Goal: Task Accomplishment & Management: Manage account settings

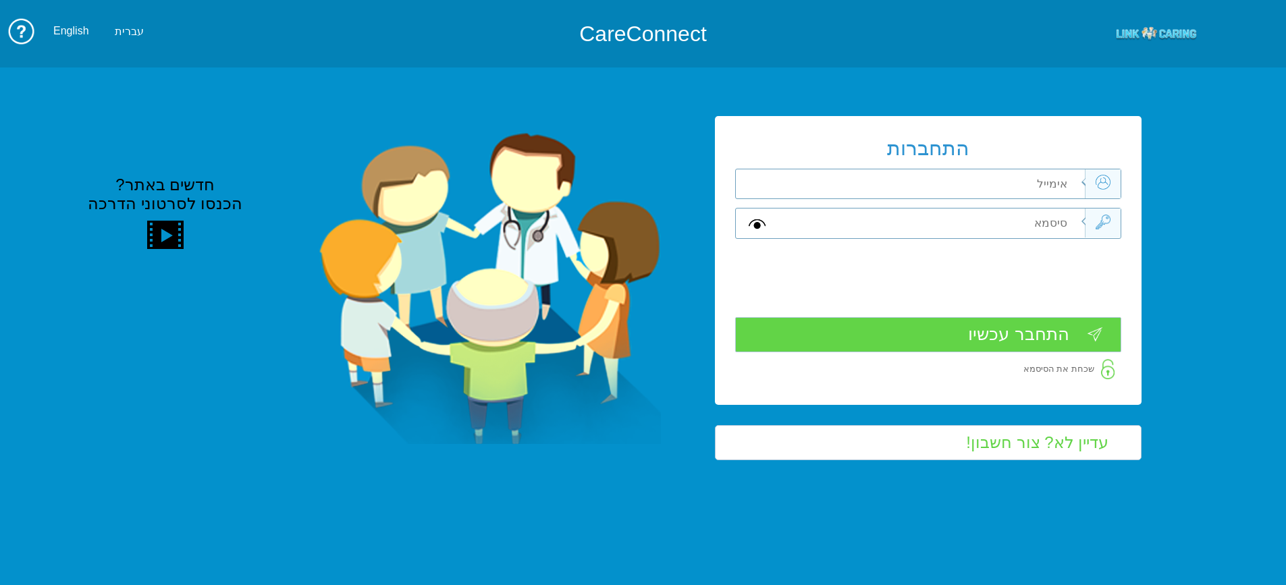
click at [1019, 184] on input "text" at bounding box center [932, 183] width 304 height 29
type input "[PERSON_NAME][EMAIL_ADDRESS][DOMAIN_NAME]"
click at [1034, 223] on input "text" at bounding box center [932, 223] width 304 height 29
type input "A"
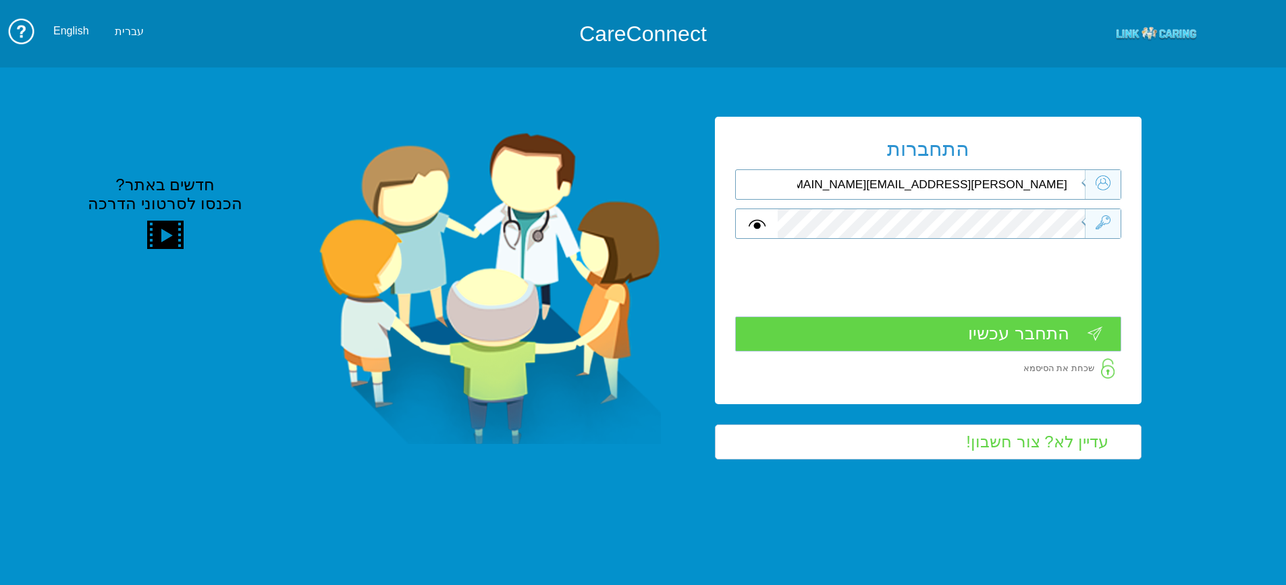
click at [1083, 331] on input "התחבר עכשיו" at bounding box center [928, 334] width 386 height 35
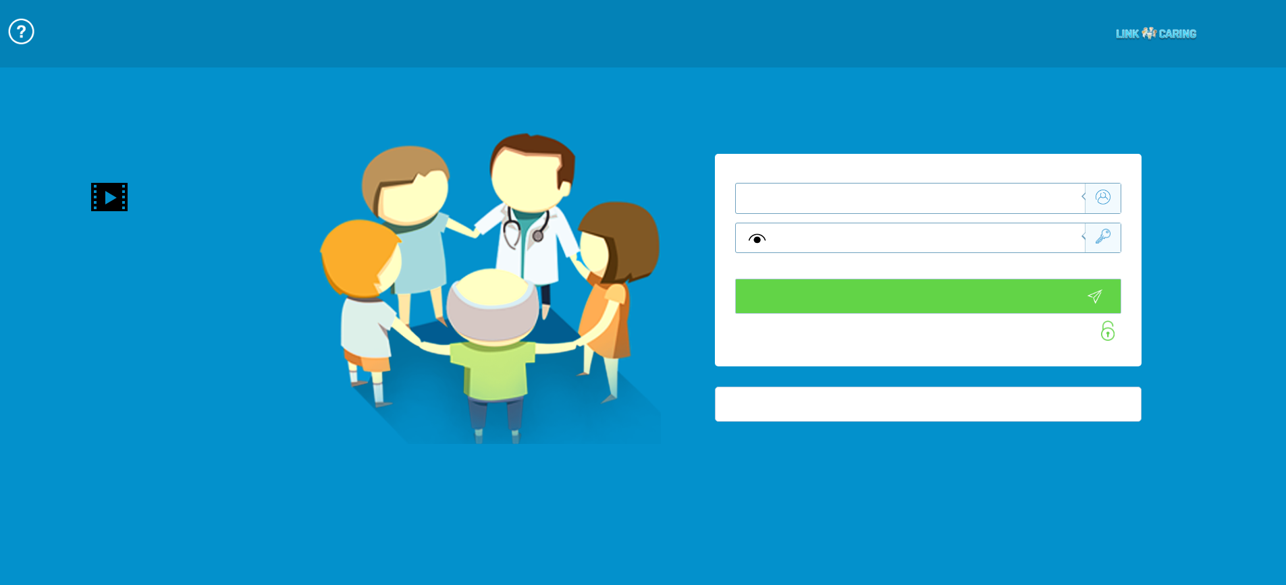
type input "התחבר עכשיו"
type input "עדיין לא? צור חשבון!"
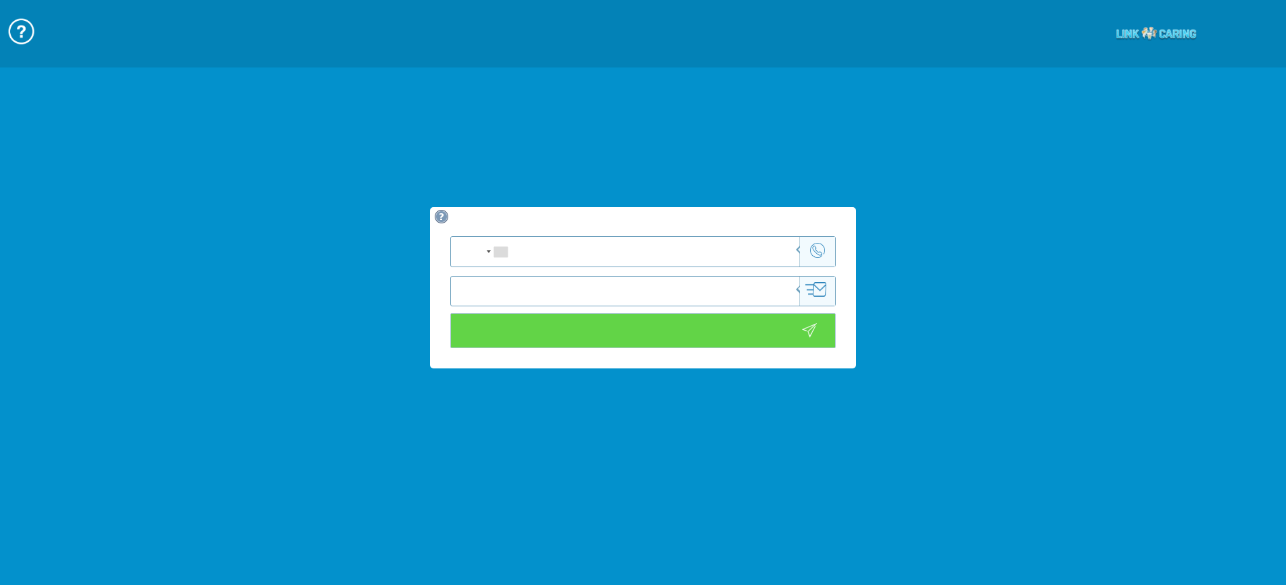
type input "כניסה לוידאו"
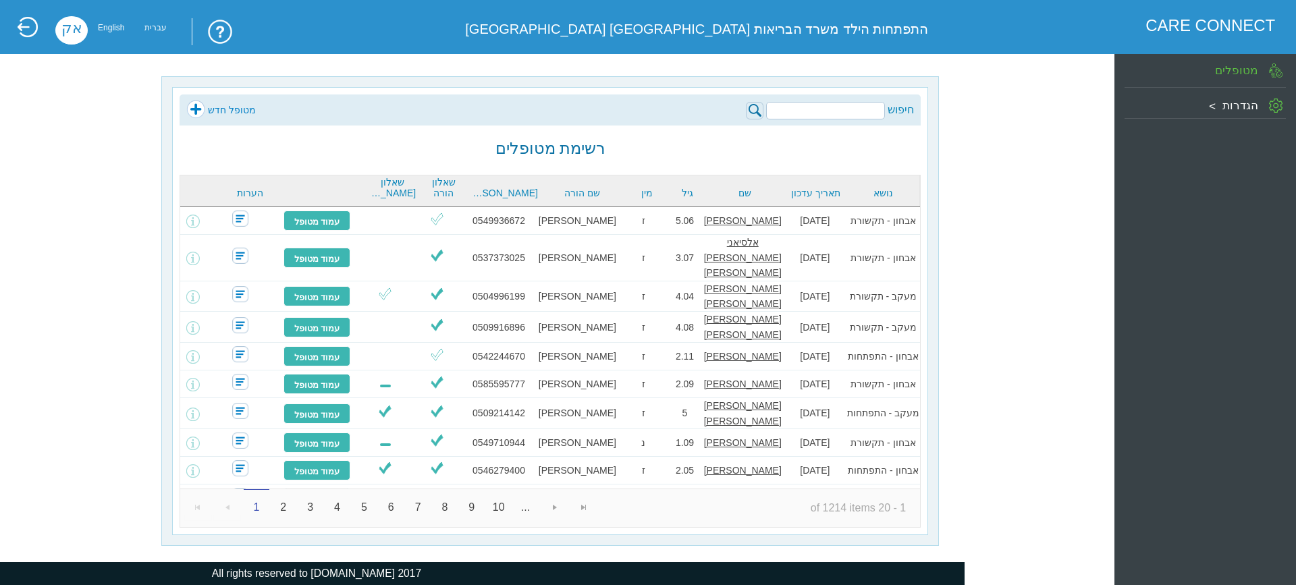
click at [830, 105] on input "search" at bounding box center [825, 111] width 119 height 18
type input "סיירה איתן"
click at [759, 109] on img at bounding box center [755, 111] width 18 height 18
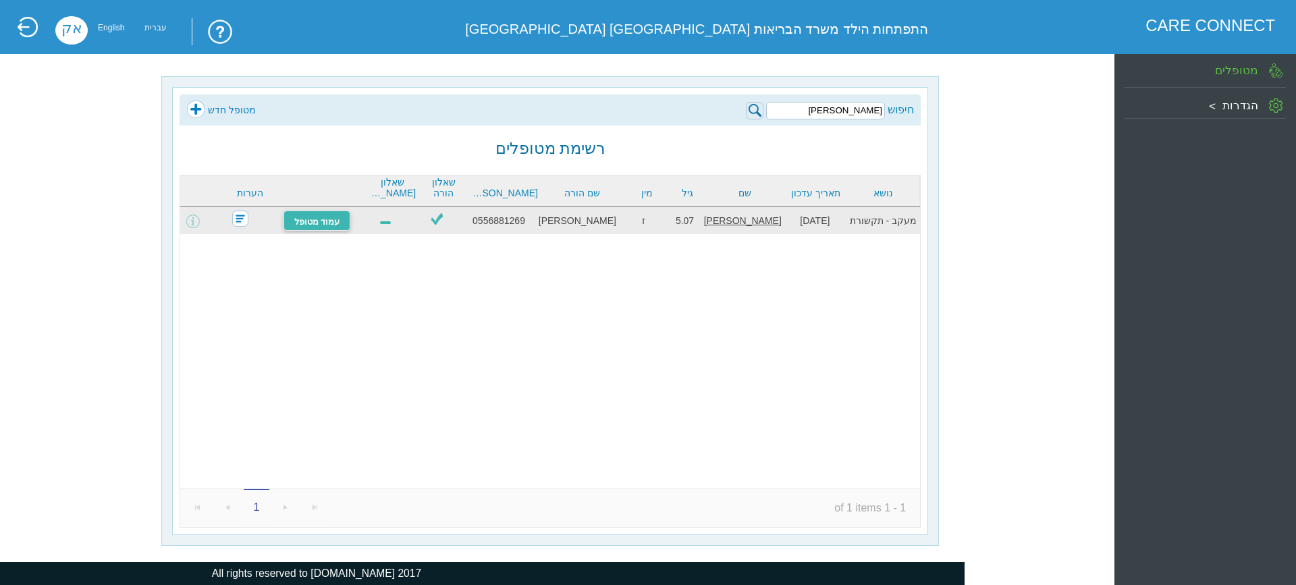
click at [324, 217] on link "עמוד מטופל" at bounding box center [318, 221] width 68 height 20
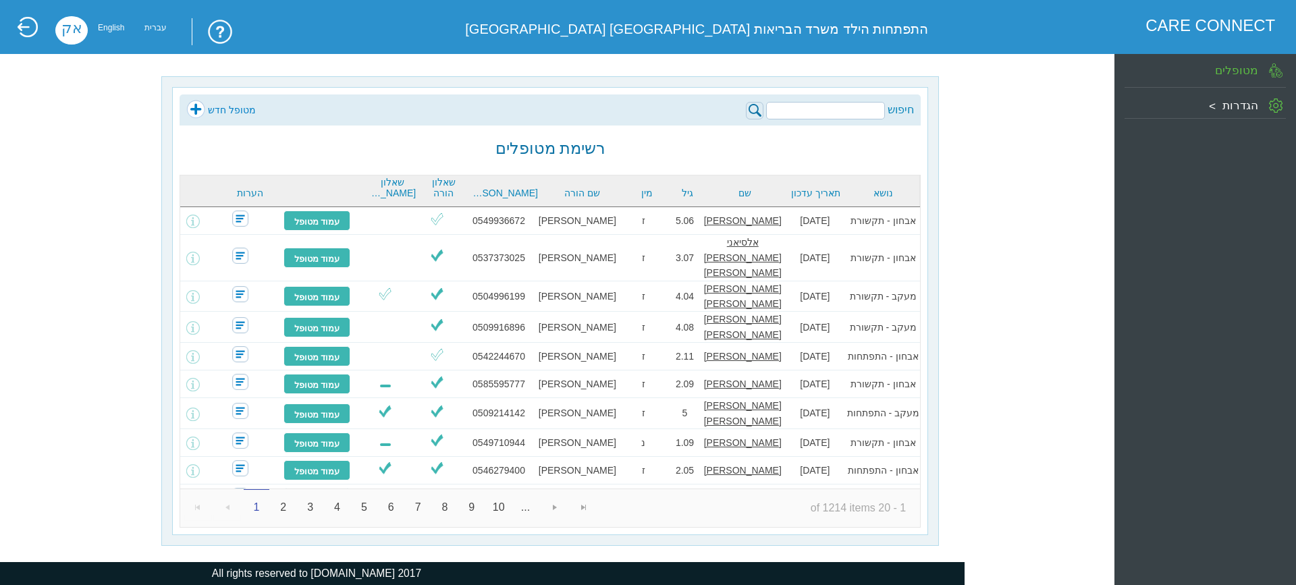
click at [821, 105] on input "search" at bounding box center [825, 111] width 119 height 18
type input "מסרוגה עומר"
click at [760, 111] on img at bounding box center [755, 111] width 18 height 18
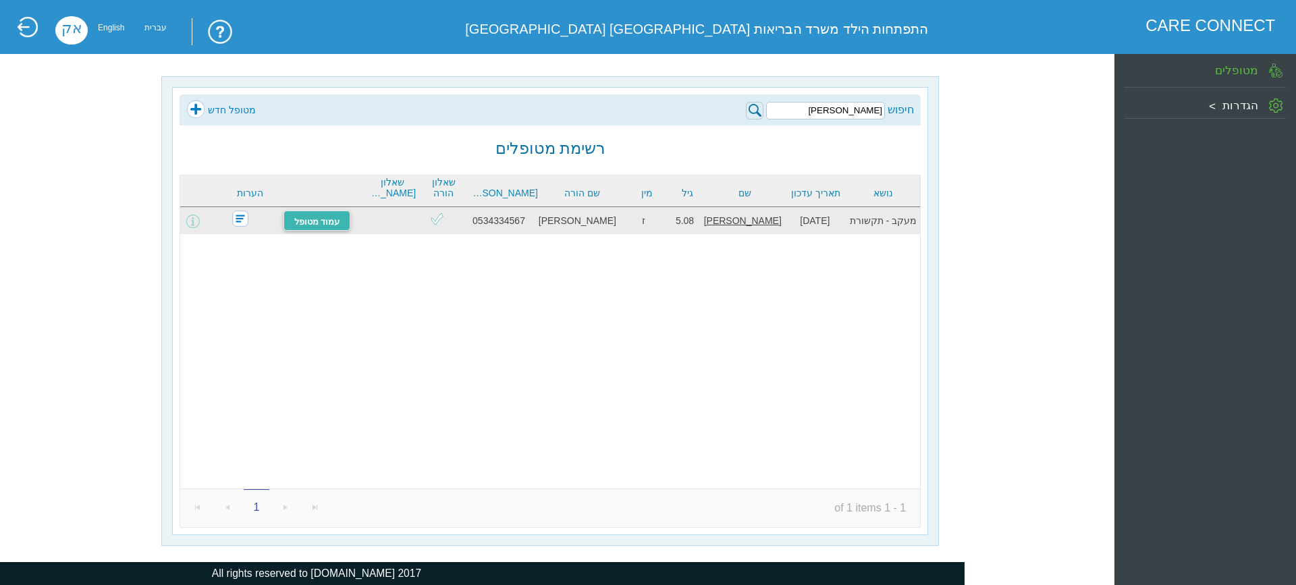
click at [327, 219] on link "עמוד מטופל" at bounding box center [318, 221] width 68 height 20
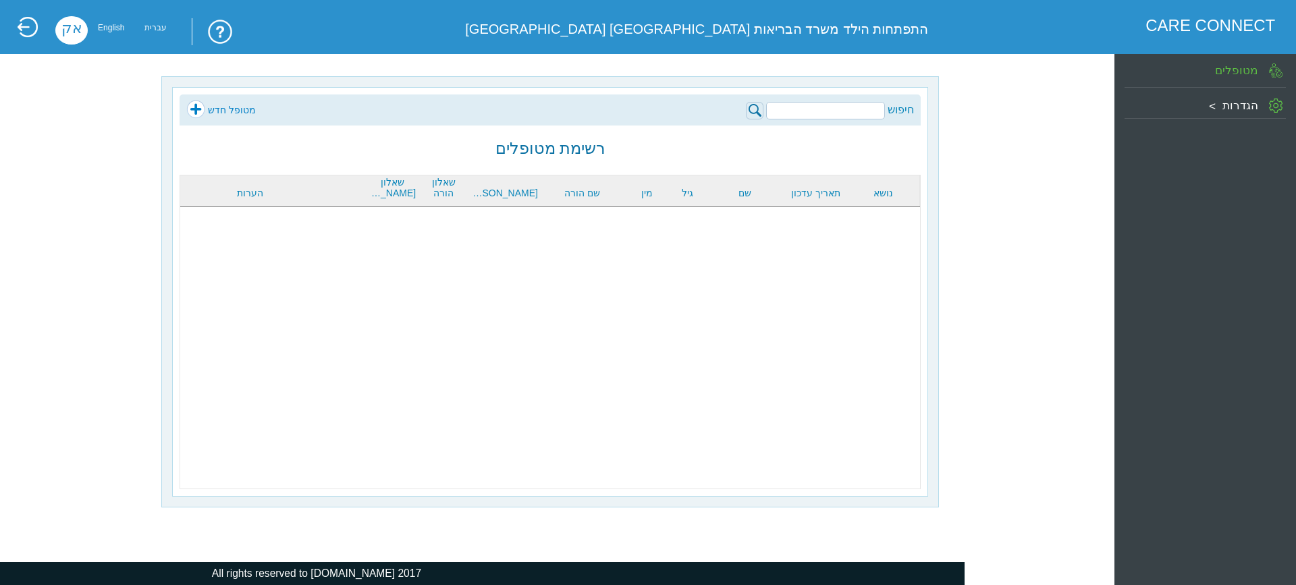
click at [793, 110] on input "search" at bounding box center [825, 111] width 119 height 18
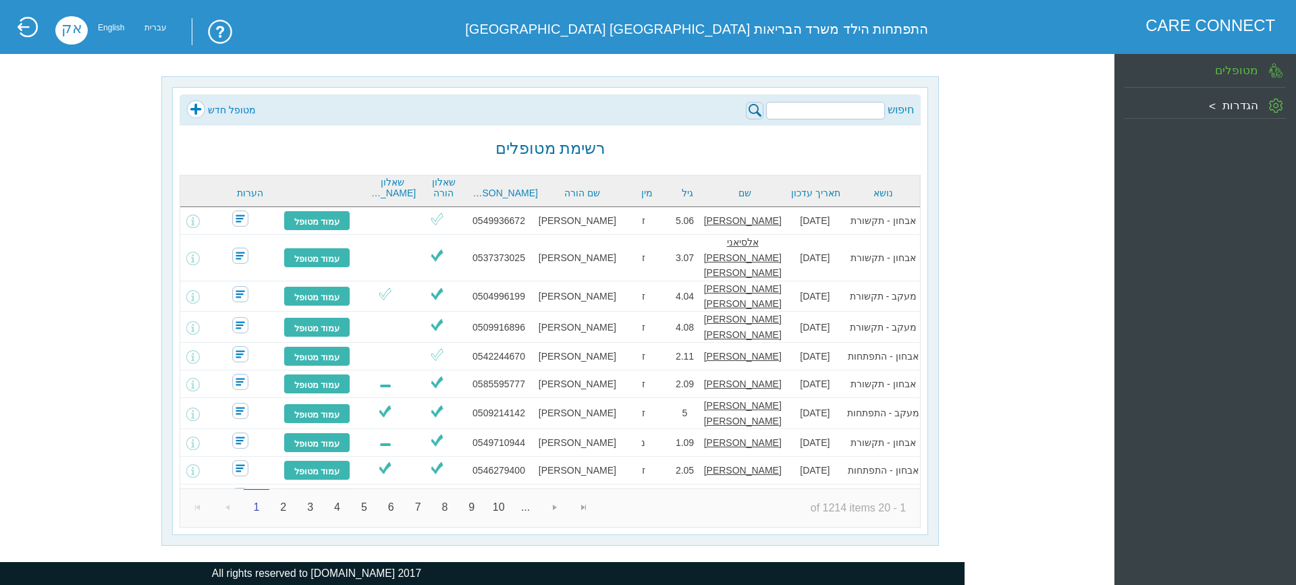
type input "[PERSON_NAME]"
click at [749, 109] on img at bounding box center [755, 111] width 18 height 18
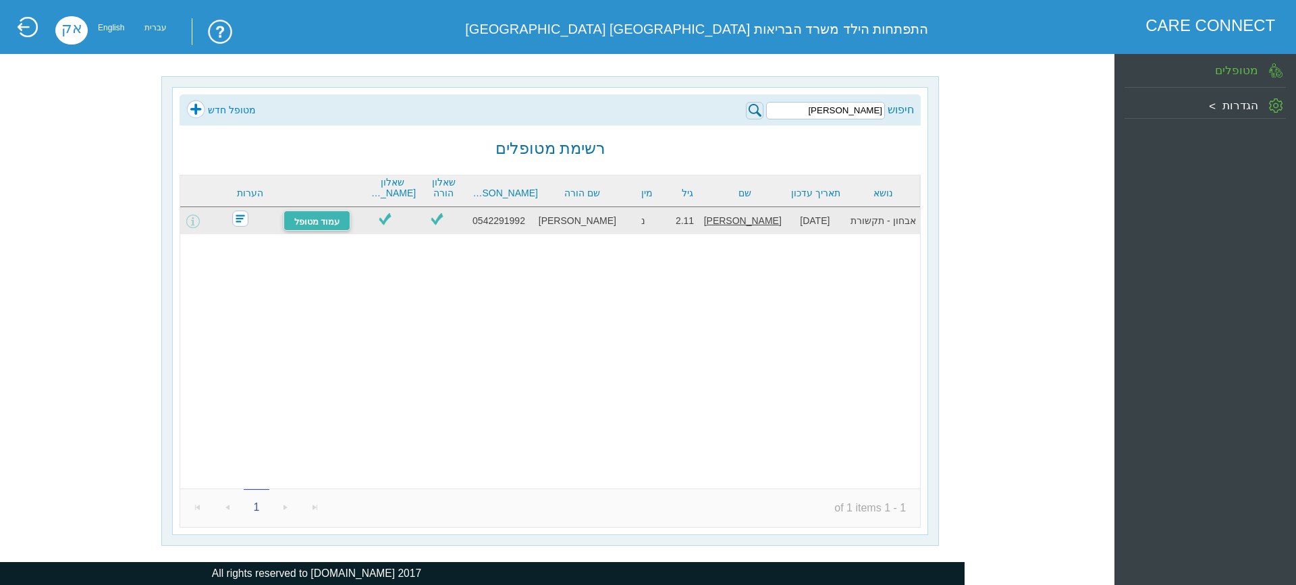
click at [321, 220] on link "עמוד מטופל" at bounding box center [318, 221] width 68 height 20
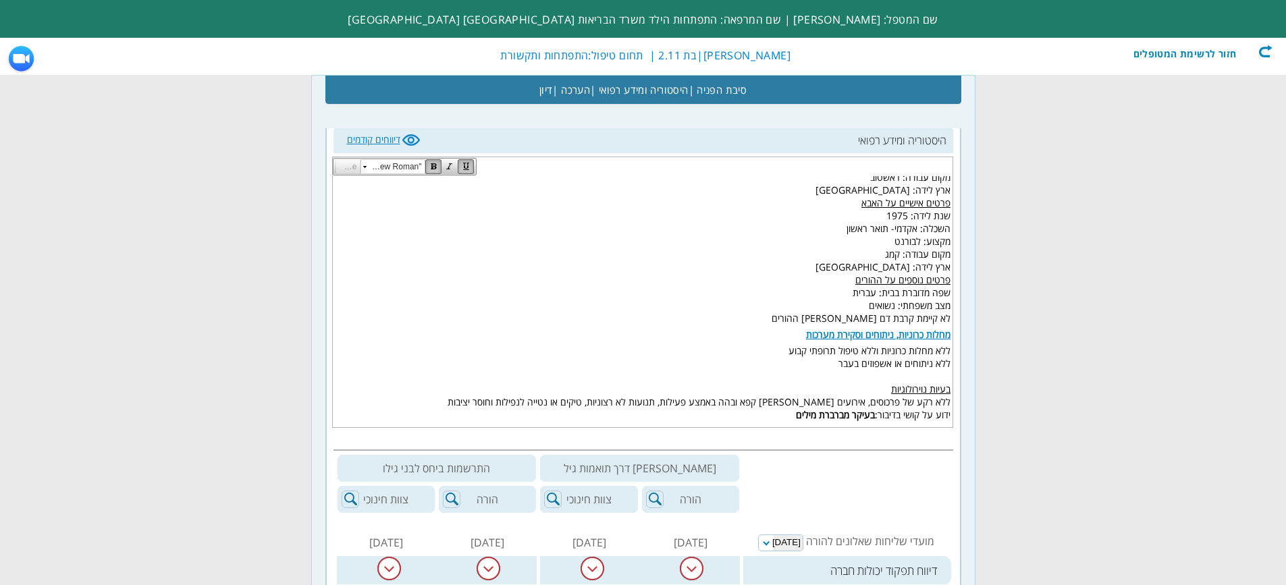
scroll to position [0, -179]
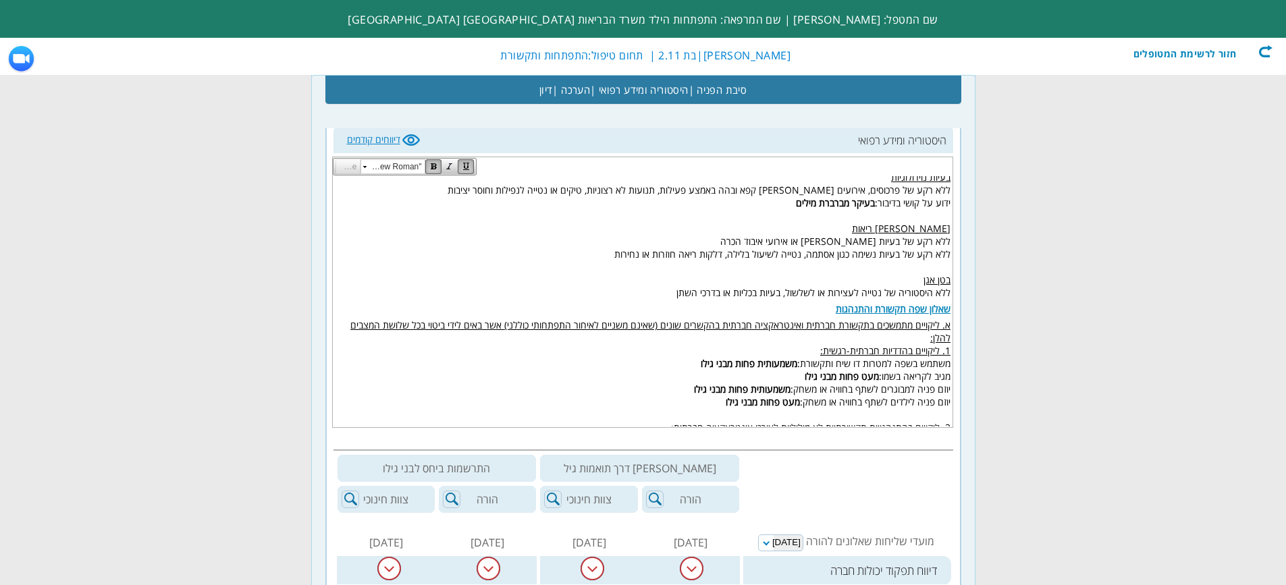
scroll to position [1283, 0]
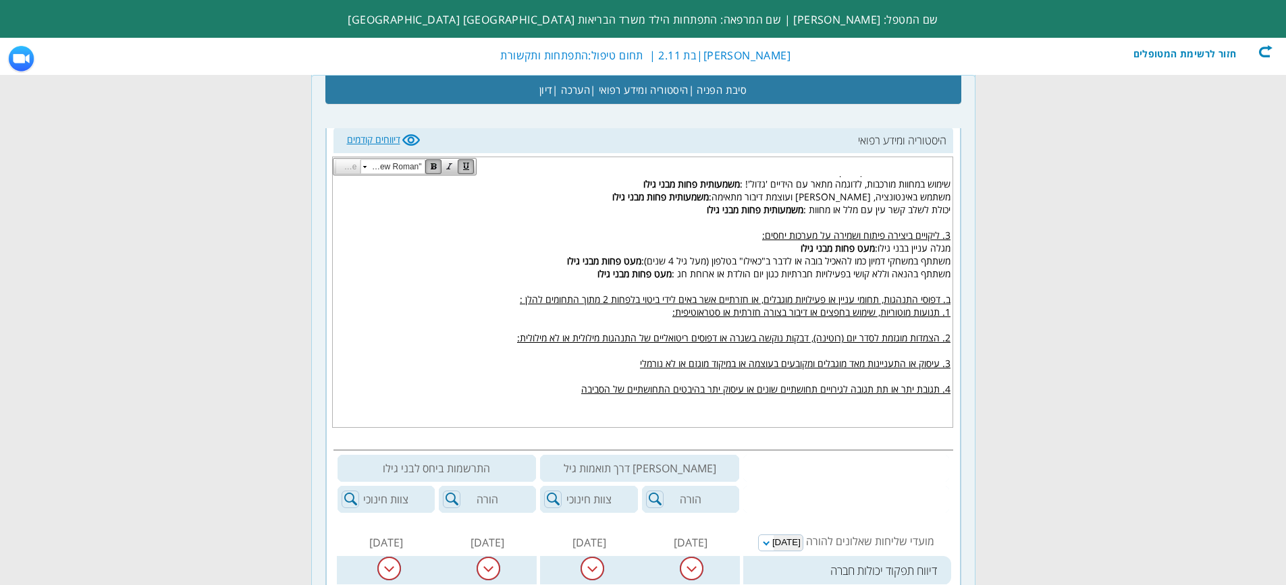
scroll to position [1378, 0]
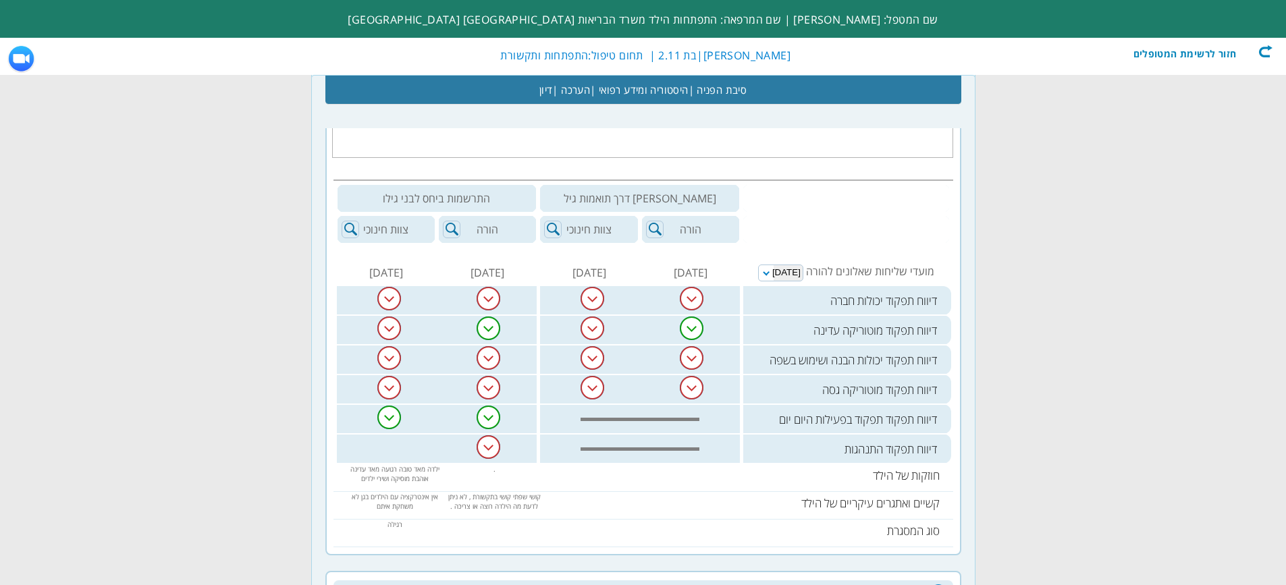
scroll to position [945, 0]
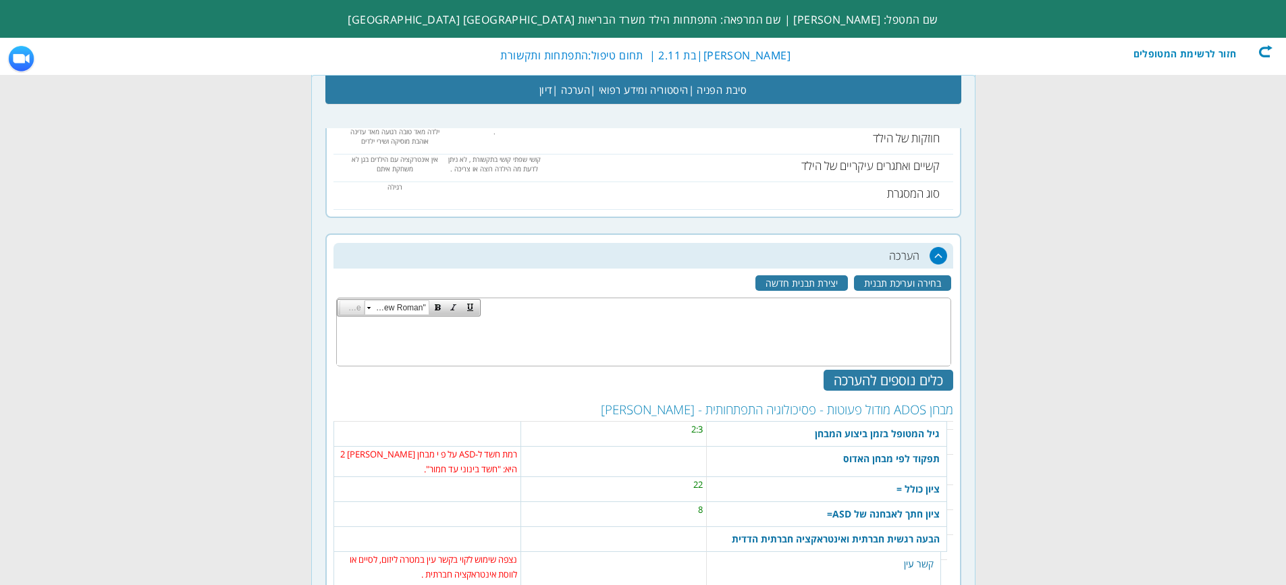
click at [938, 253] on h2 "הערכה" at bounding box center [644, 256] width 620 height 26
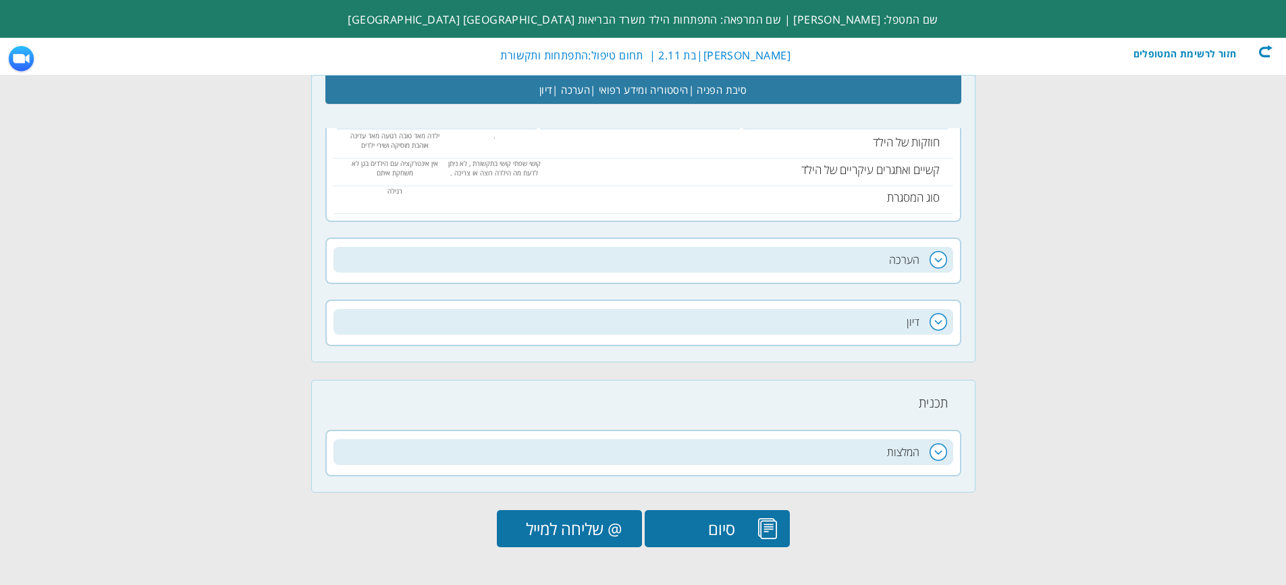
click at [938, 253] on h2 "הערכה" at bounding box center [644, 260] width 620 height 26
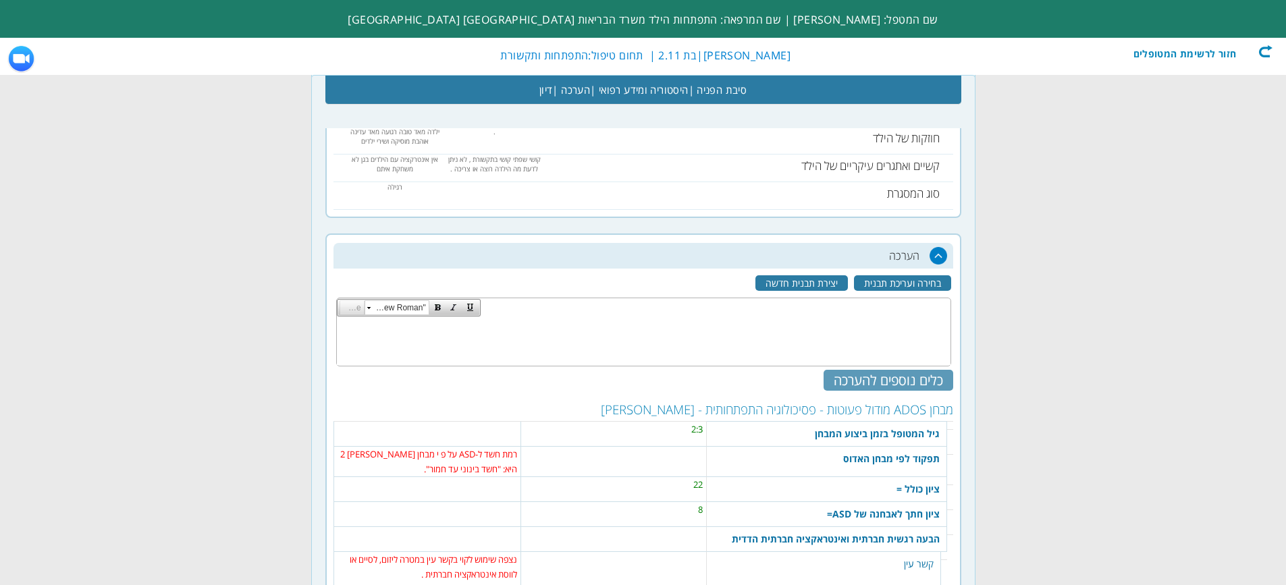
click at [911, 385] on div "כלים נוספים להערכה" at bounding box center [889, 380] width 130 height 21
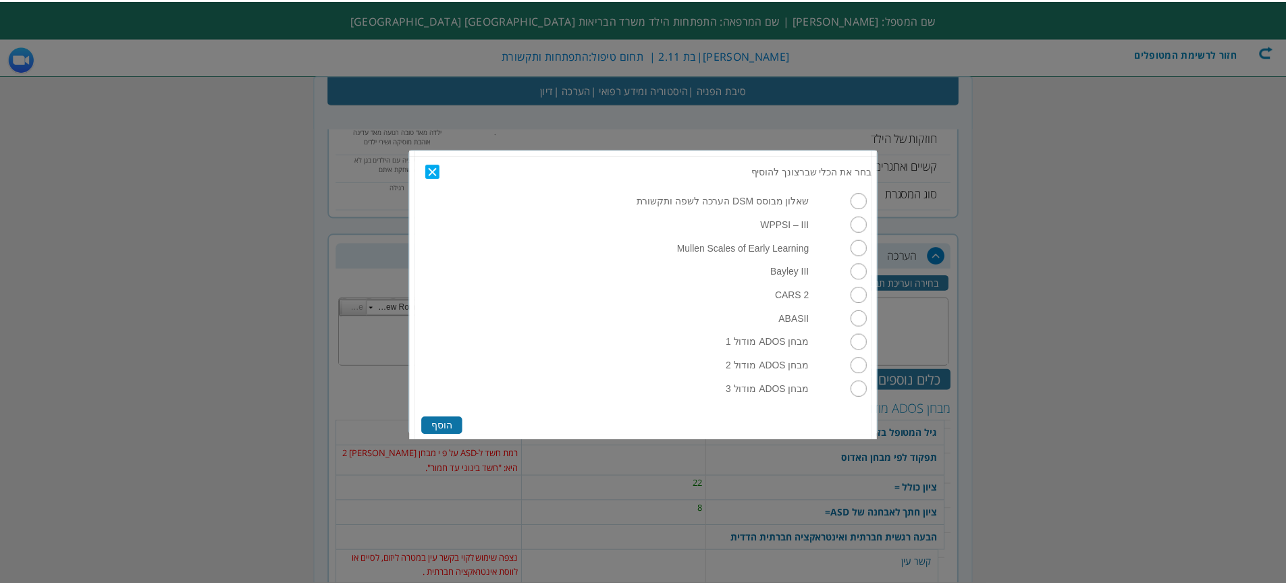
scroll to position [42, 0]
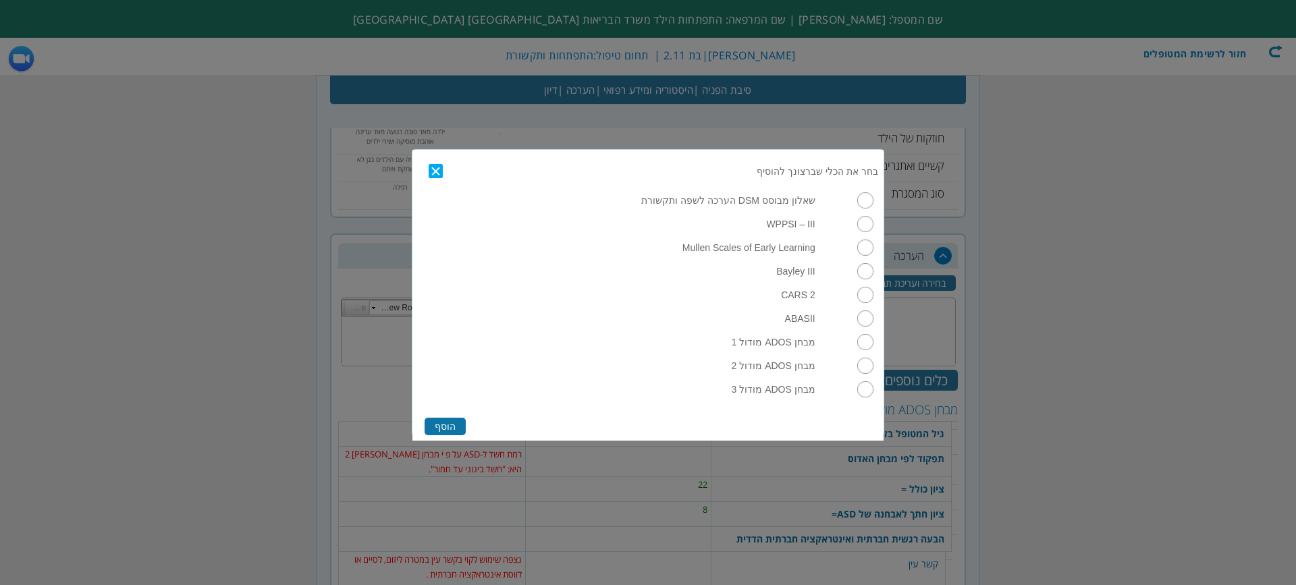
click at [438, 168] on link "Close" at bounding box center [439, 171] width 20 height 14
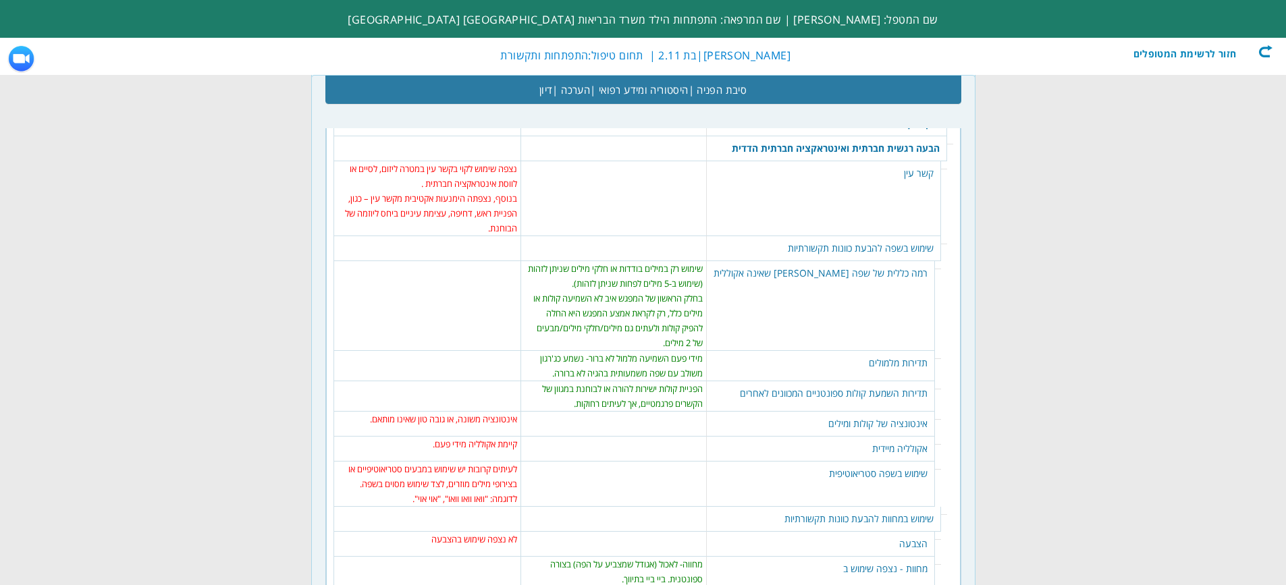
scroll to position [1350, 0]
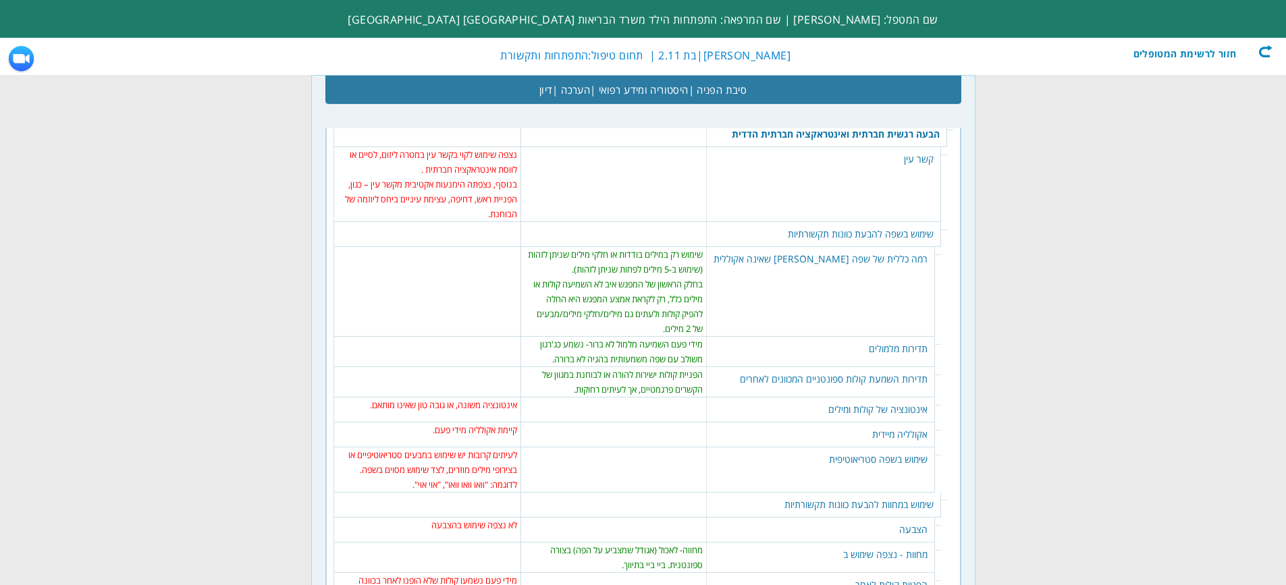
click at [468, 281] on td "152 נקה | סמן הכל שימוש במילה אחת או בחלק ממילה שניתן לזהות, אך פחות מ-5 מילים.…" at bounding box center [427, 292] width 187 height 90
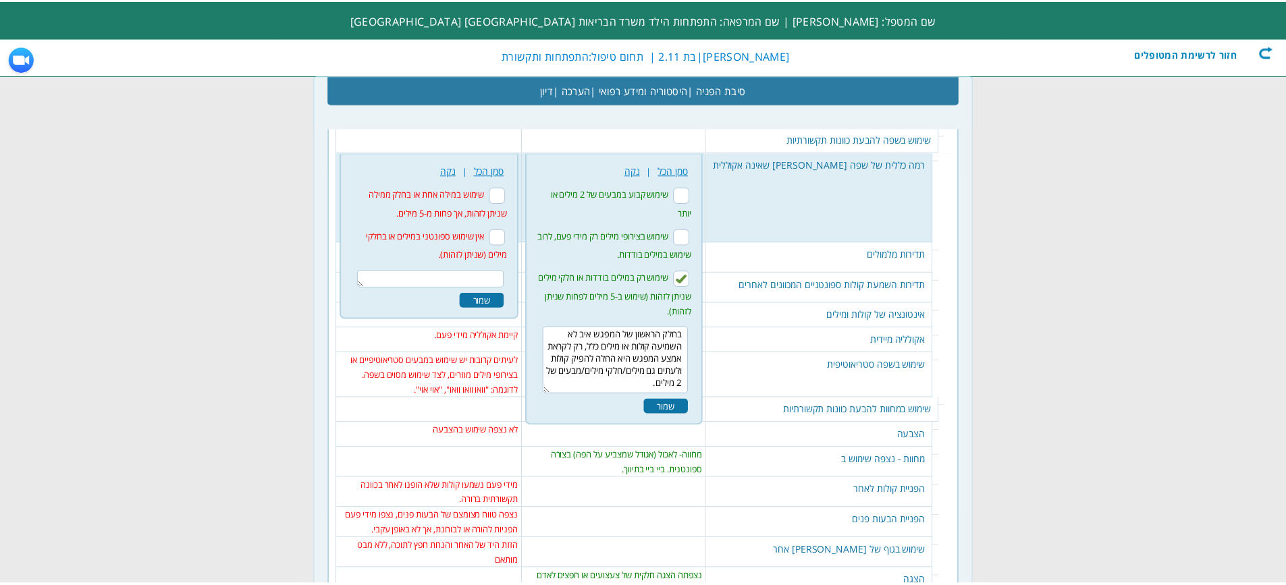
scroll to position [1449, 0]
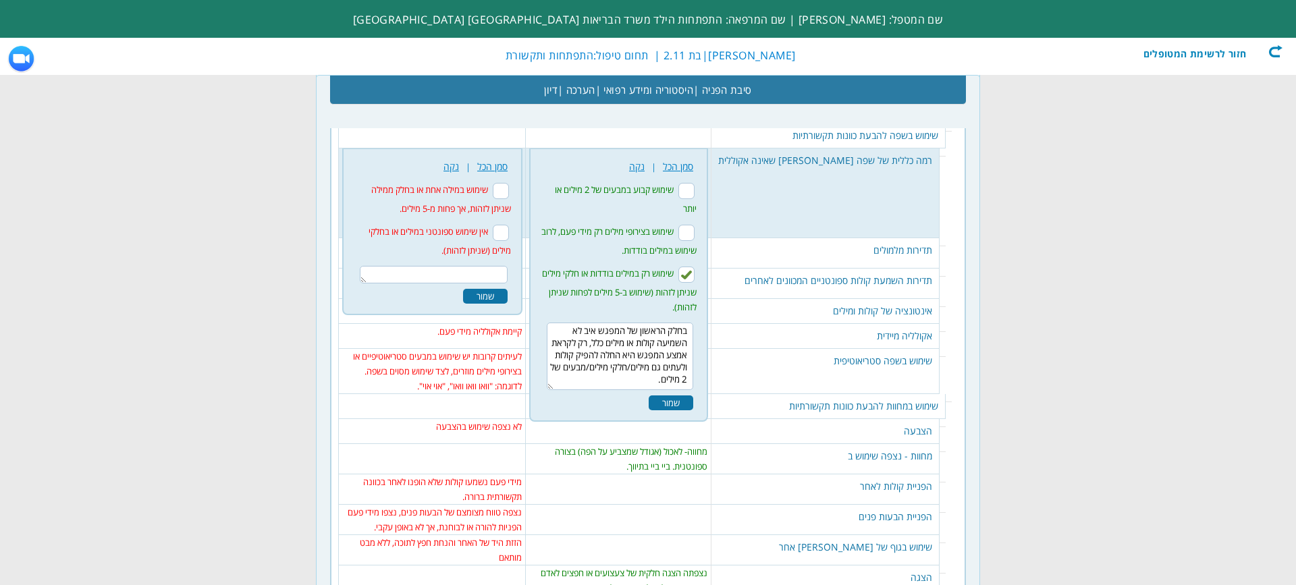
click at [999, 362] on form "Close כלים להערכה בחר את הכלי שברצונך להוסיף שאלון מבוסס DSM הערכה לשפה ותקשורת…" at bounding box center [648, 51] width 1296 height 3000
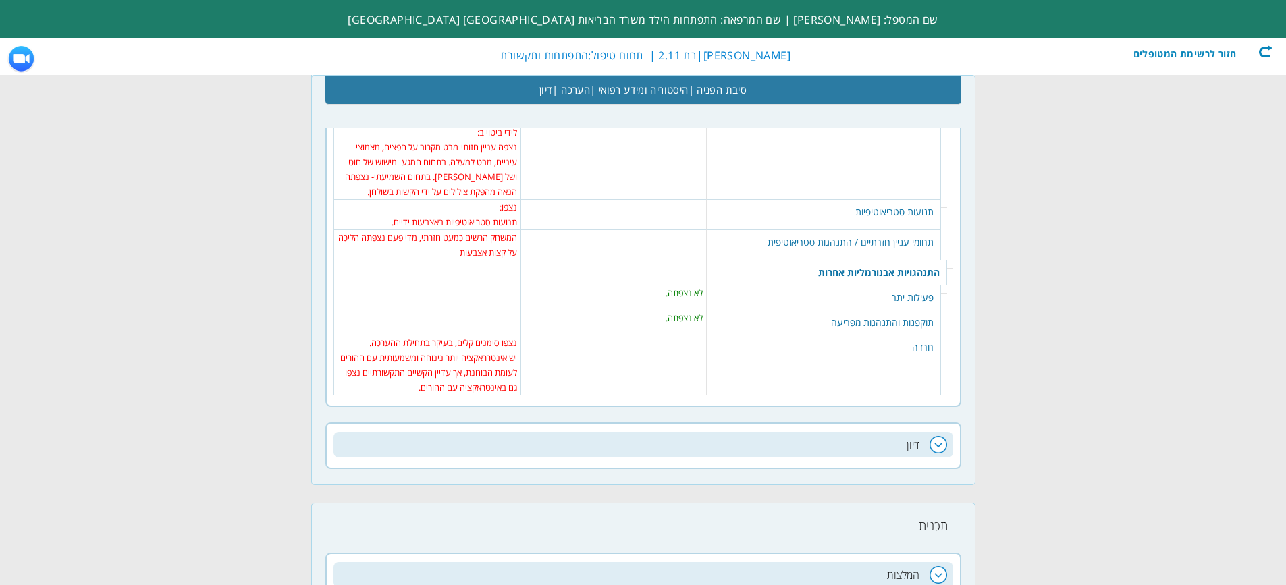
scroll to position [2395, 0]
